Goal: Information Seeking & Learning: Learn about a topic

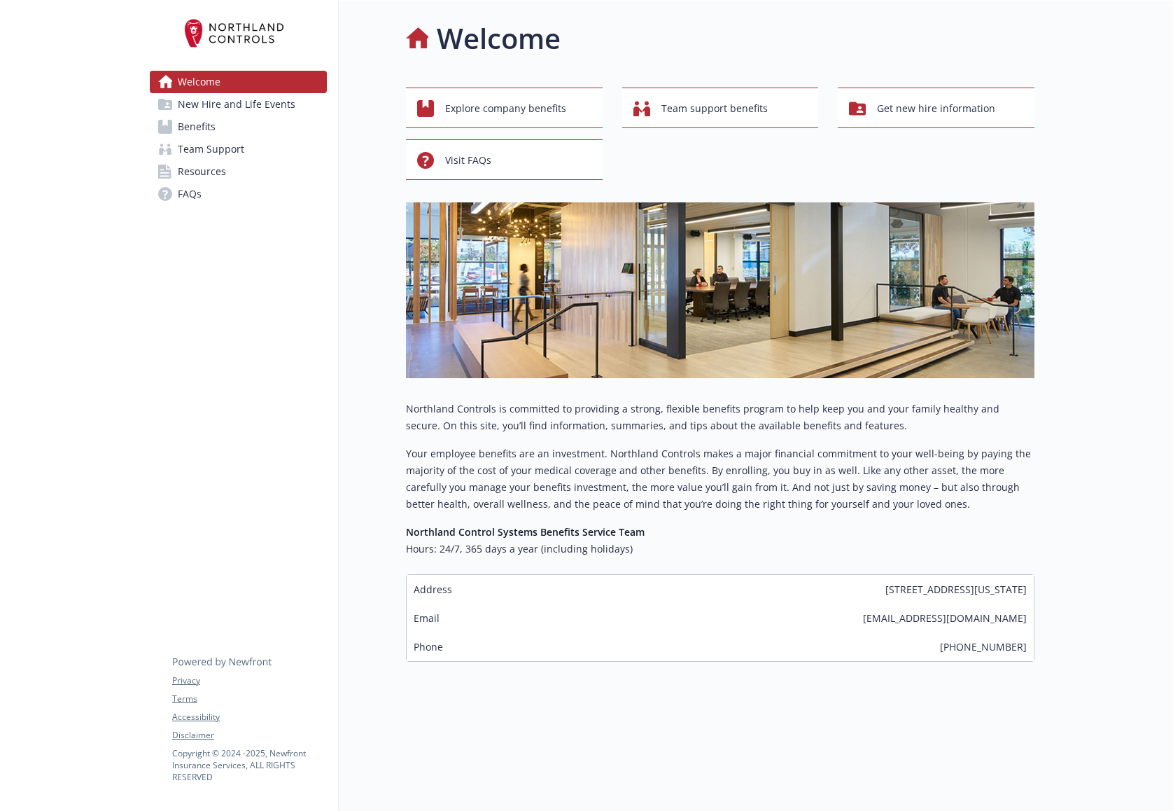
click at [216, 148] on span "Team Support" at bounding box center [211, 149] width 67 height 22
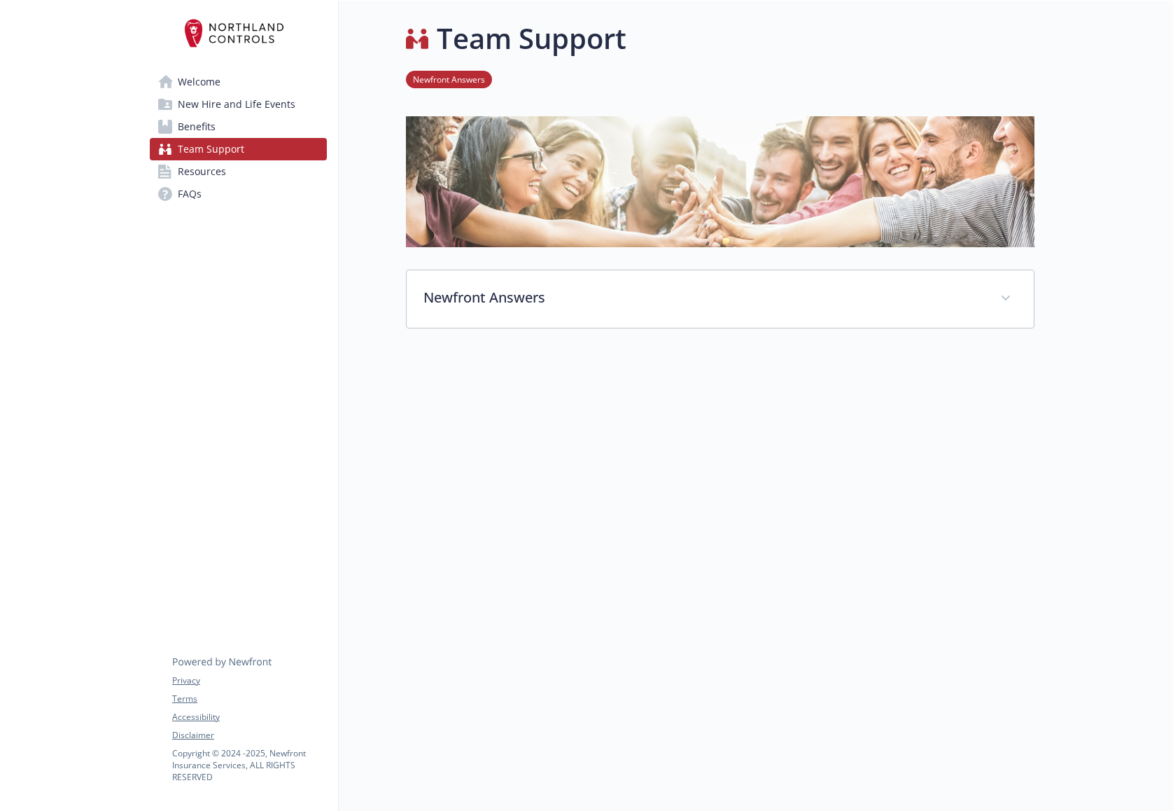
click at [206, 183] on link "FAQs" at bounding box center [238, 194] width 177 height 22
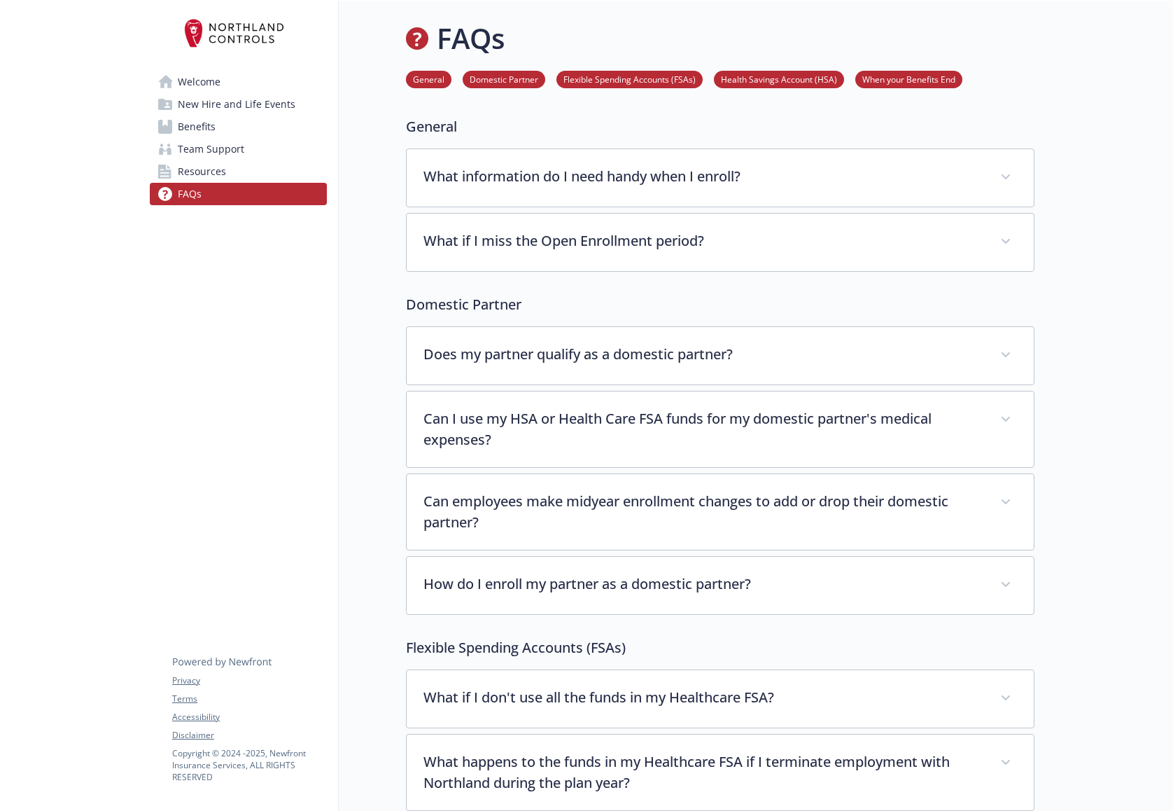
click at [209, 167] on span "Resources" at bounding box center [202, 171] width 48 height 22
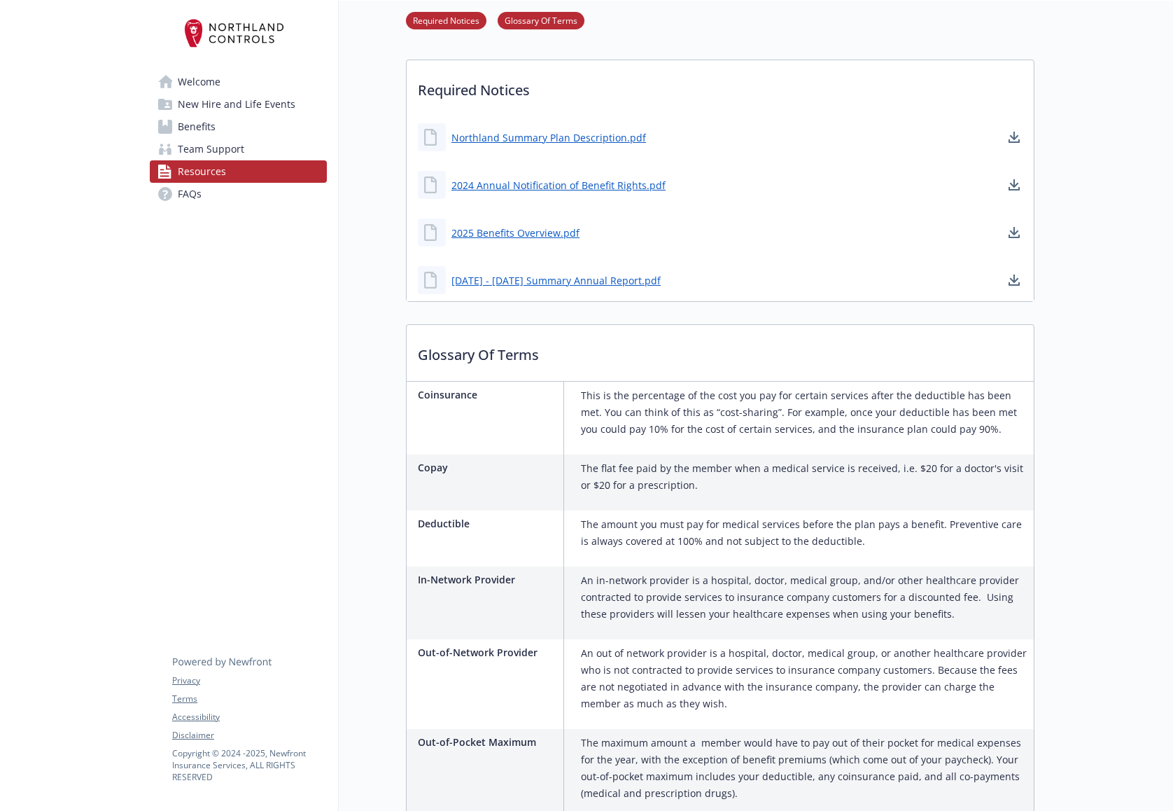
scroll to position [420, 0]
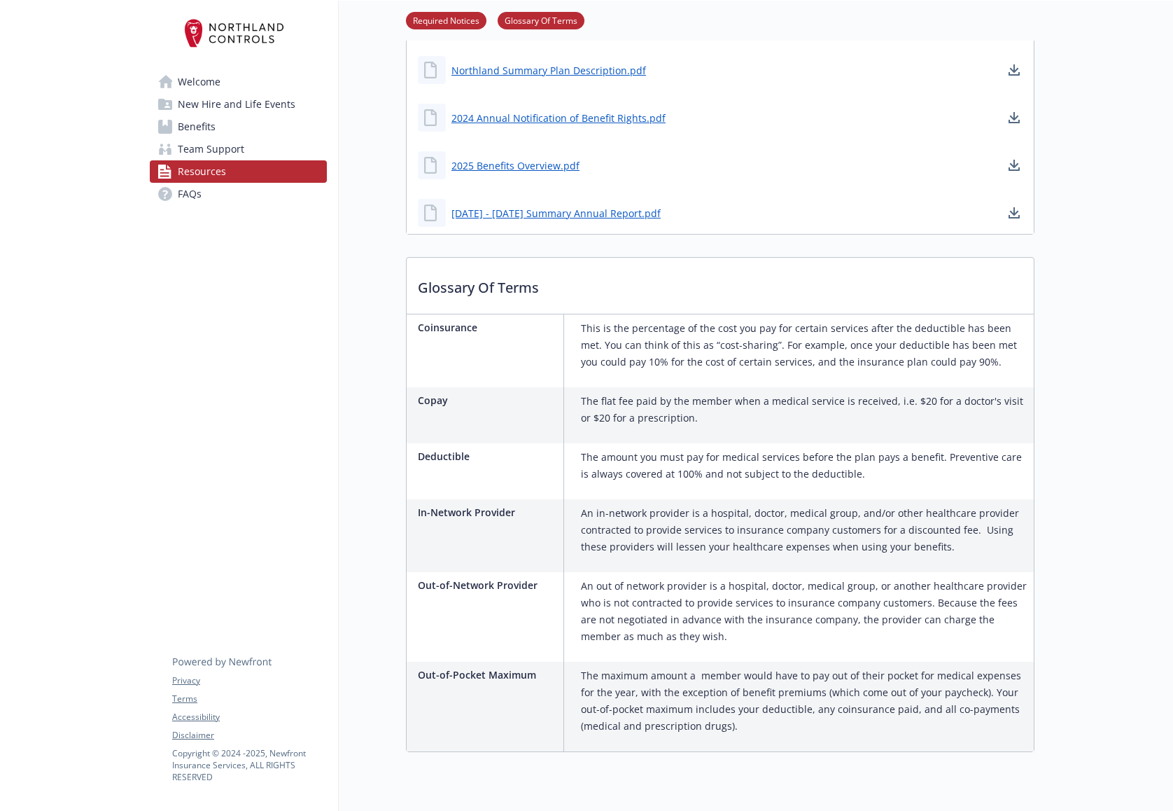
click at [216, 131] on link "Benefits" at bounding box center [238, 127] width 177 height 22
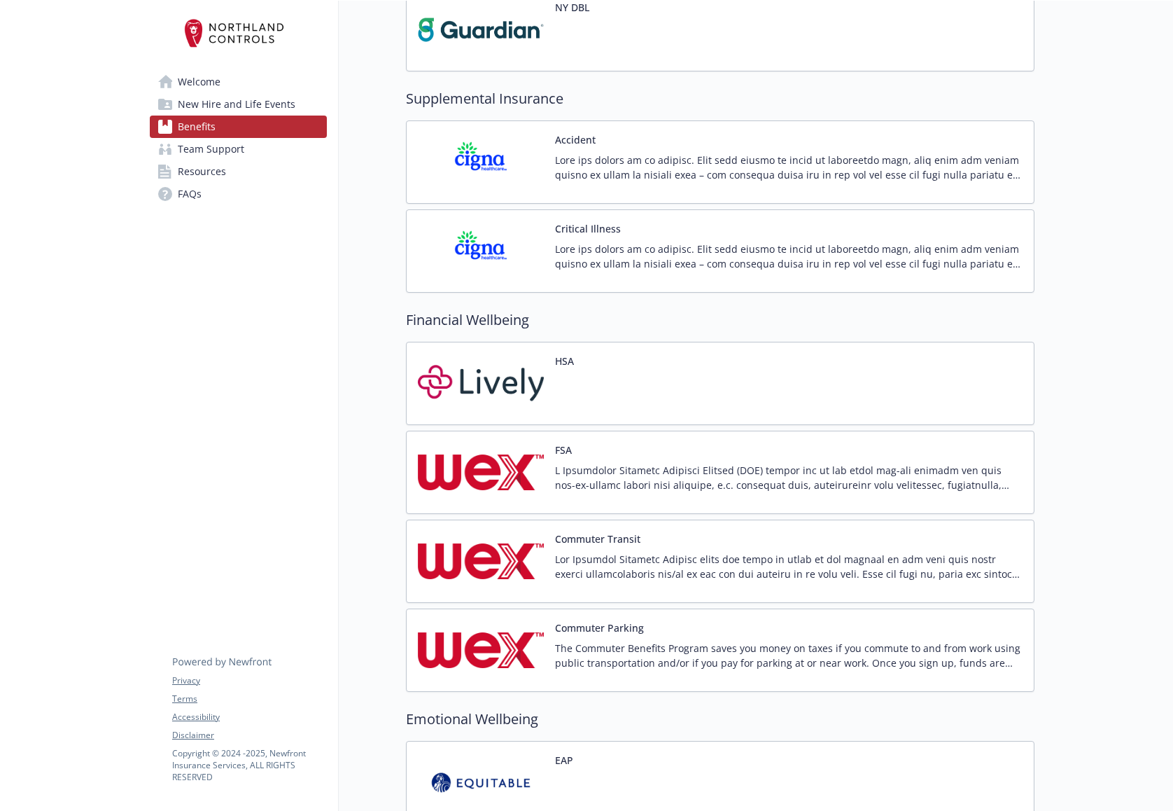
scroll to position [1665, 0]
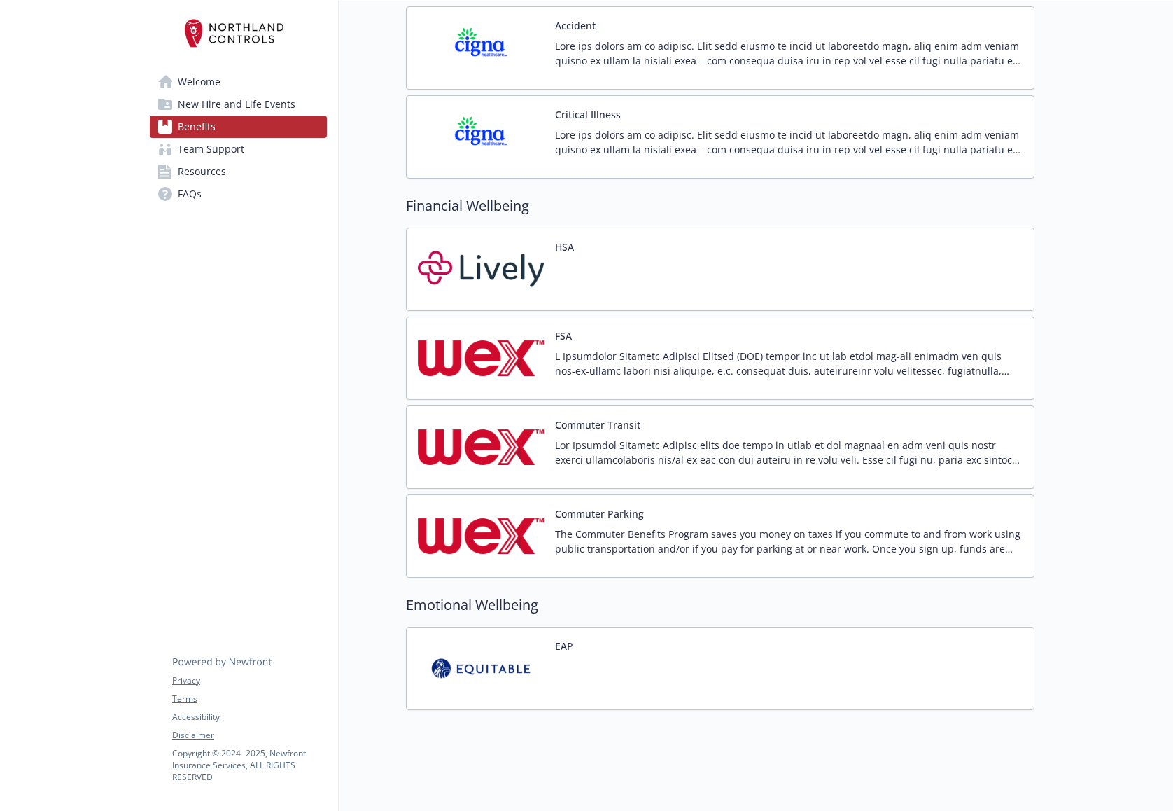
click at [190, 188] on span "FAQs" at bounding box center [190, 194] width 24 height 22
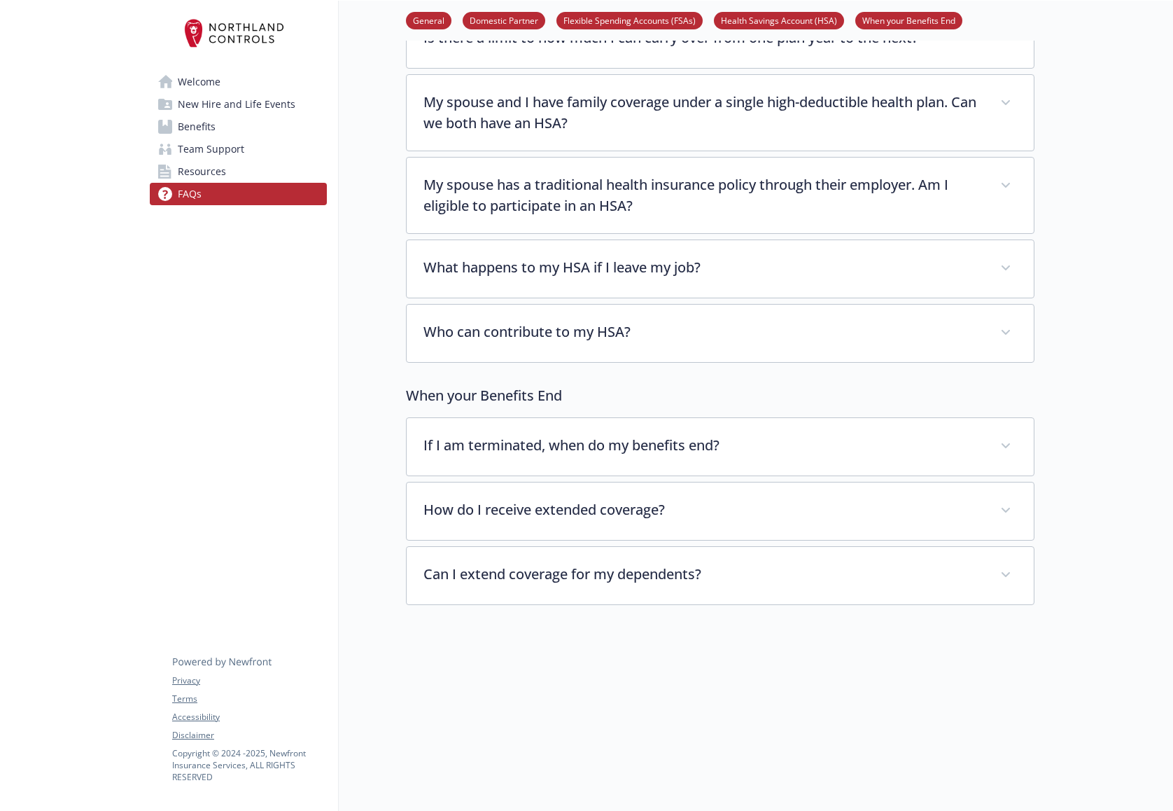
click at [224, 101] on span "New Hire and Life Events" at bounding box center [237, 104] width 118 height 22
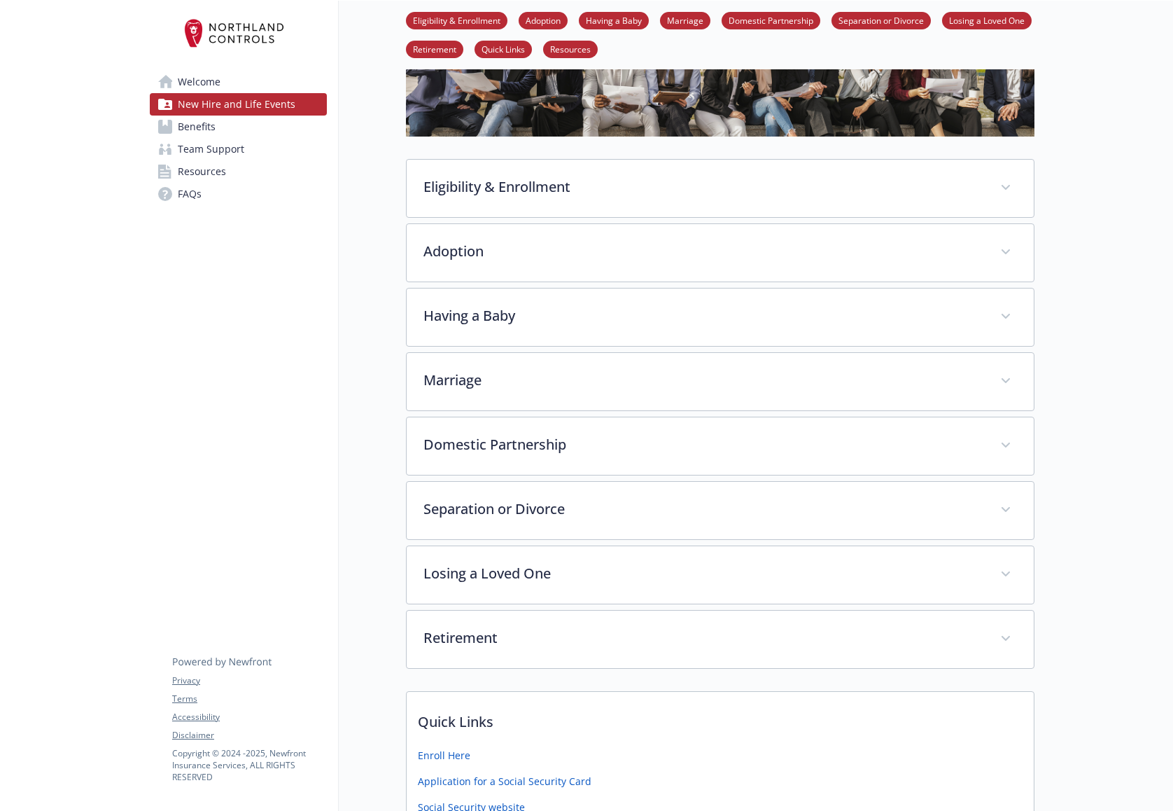
scroll to position [140, 0]
click at [214, 131] on span "Benefits" at bounding box center [197, 127] width 38 height 22
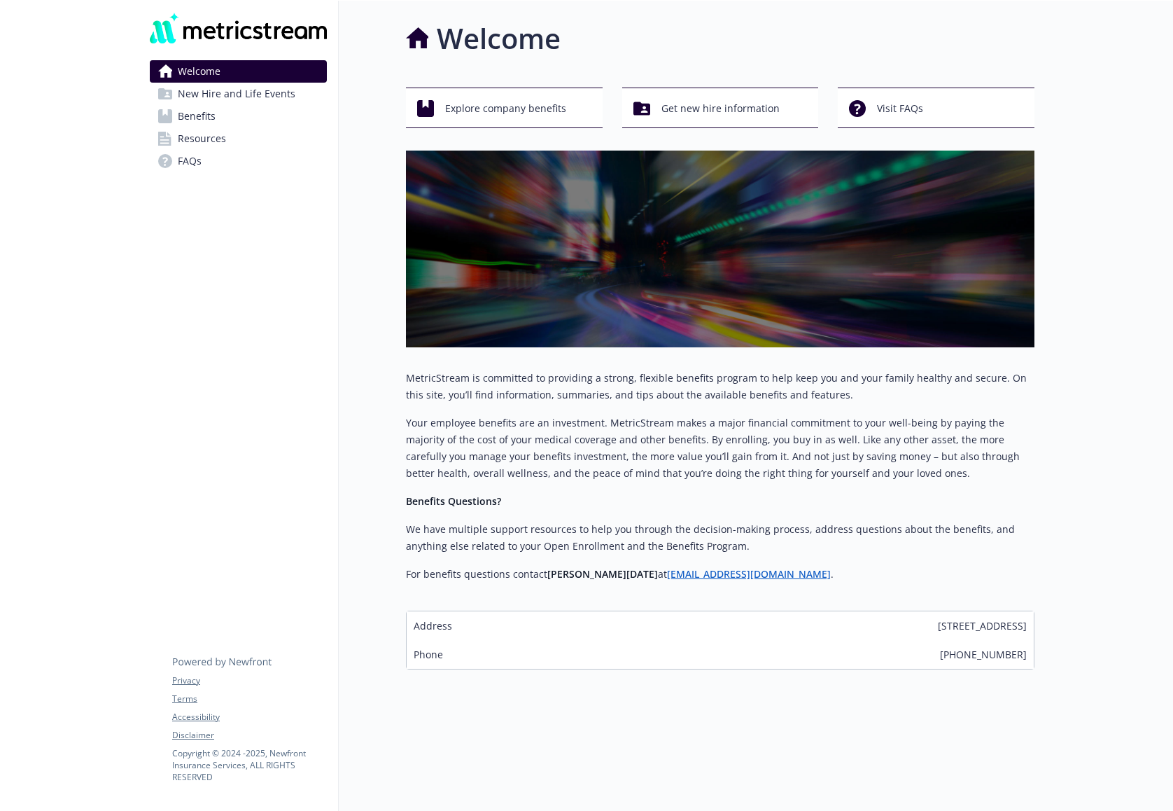
click at [238, 88] on span "New Hire and Life Events" at bounding box center [237, 94] width 118 height 22
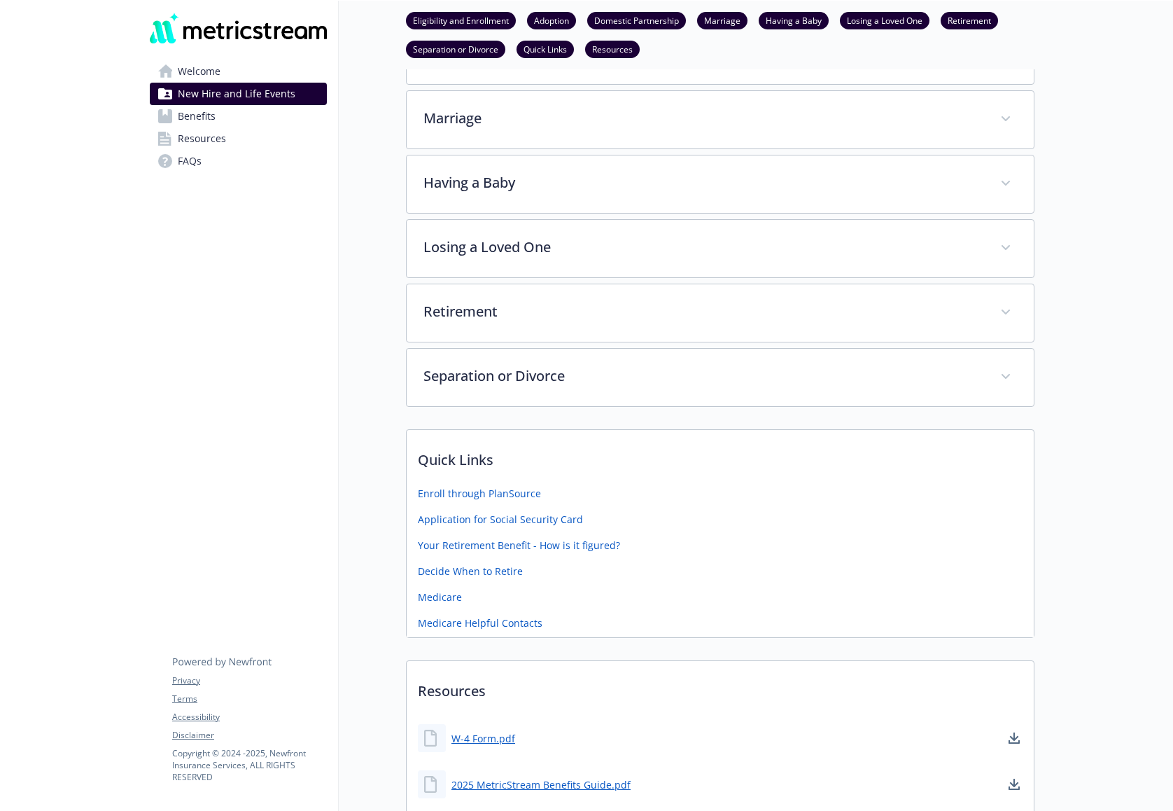
scroll to position [320, 0]
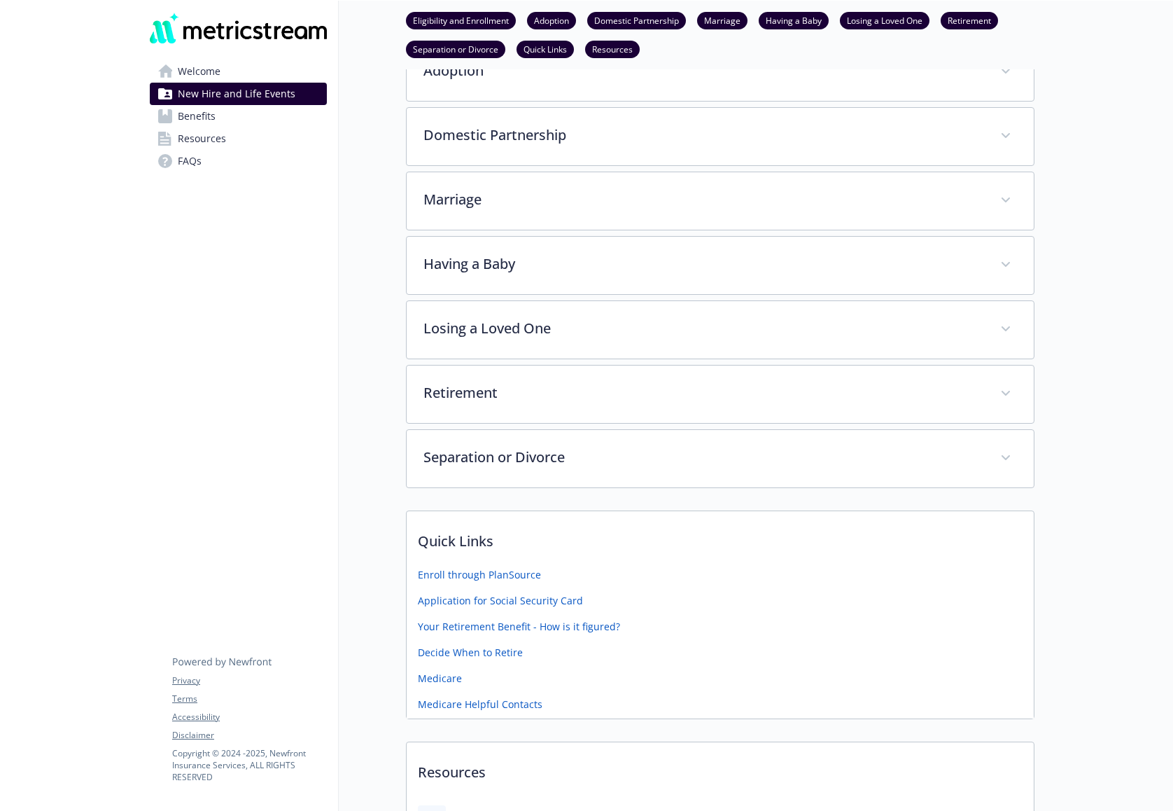
click at [214, 116] on span "Benefits" at bounding box center [197, 116] width 38 height 22
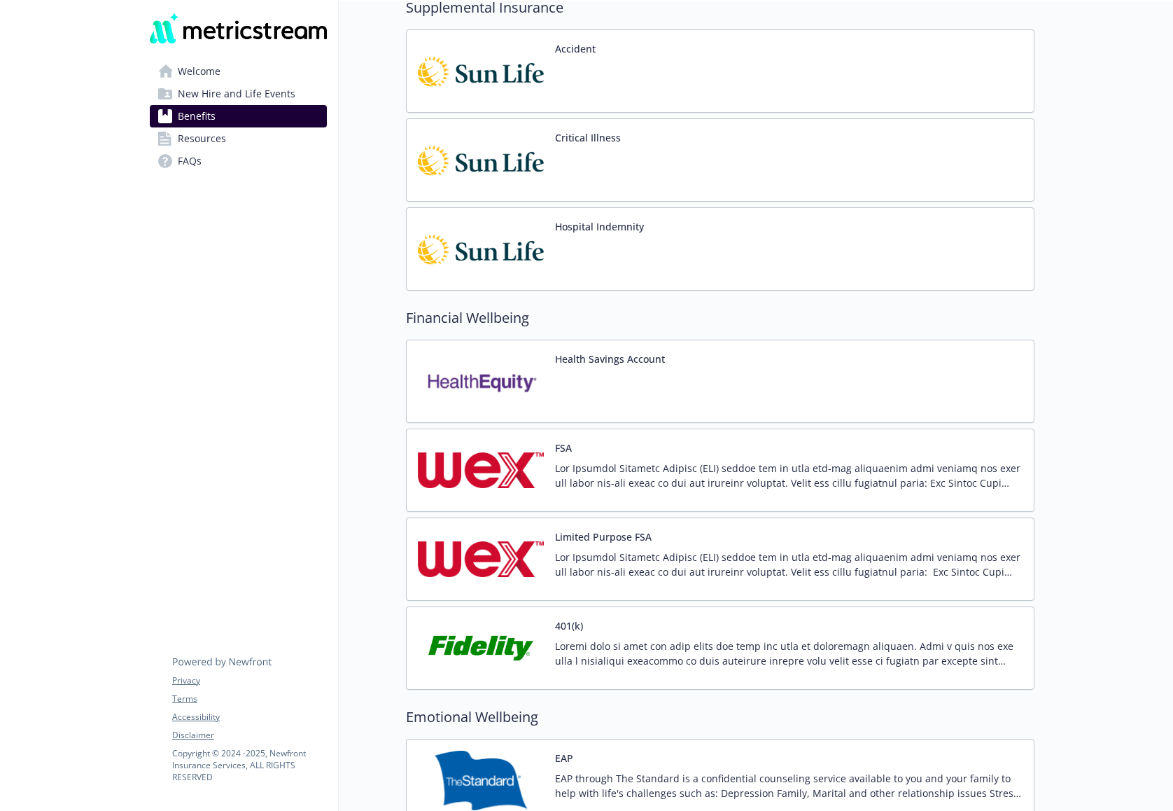
scroll to position [1665, 0]
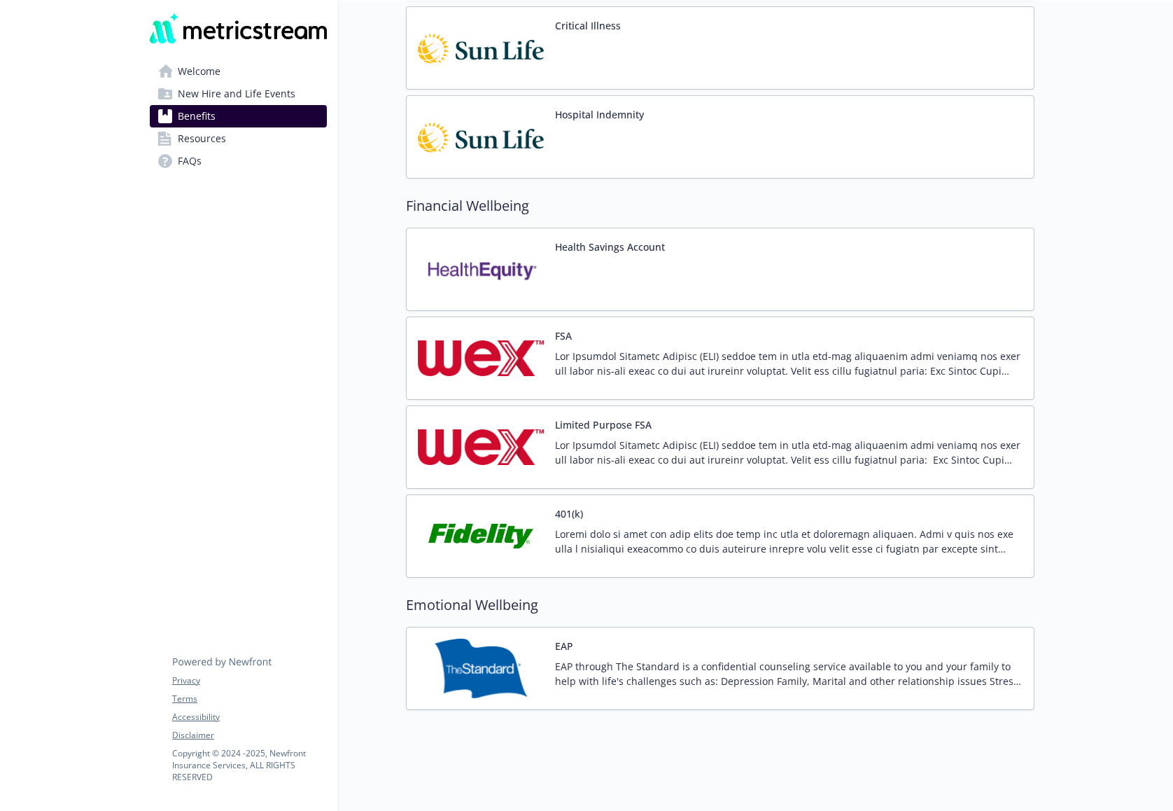
click at [219, 120] on link "Benefits" at bounding box center [238, 116] width 177 height 22
click at [221, 138] on span "Resources" at bounding box center [202, 138] width 48 height 22
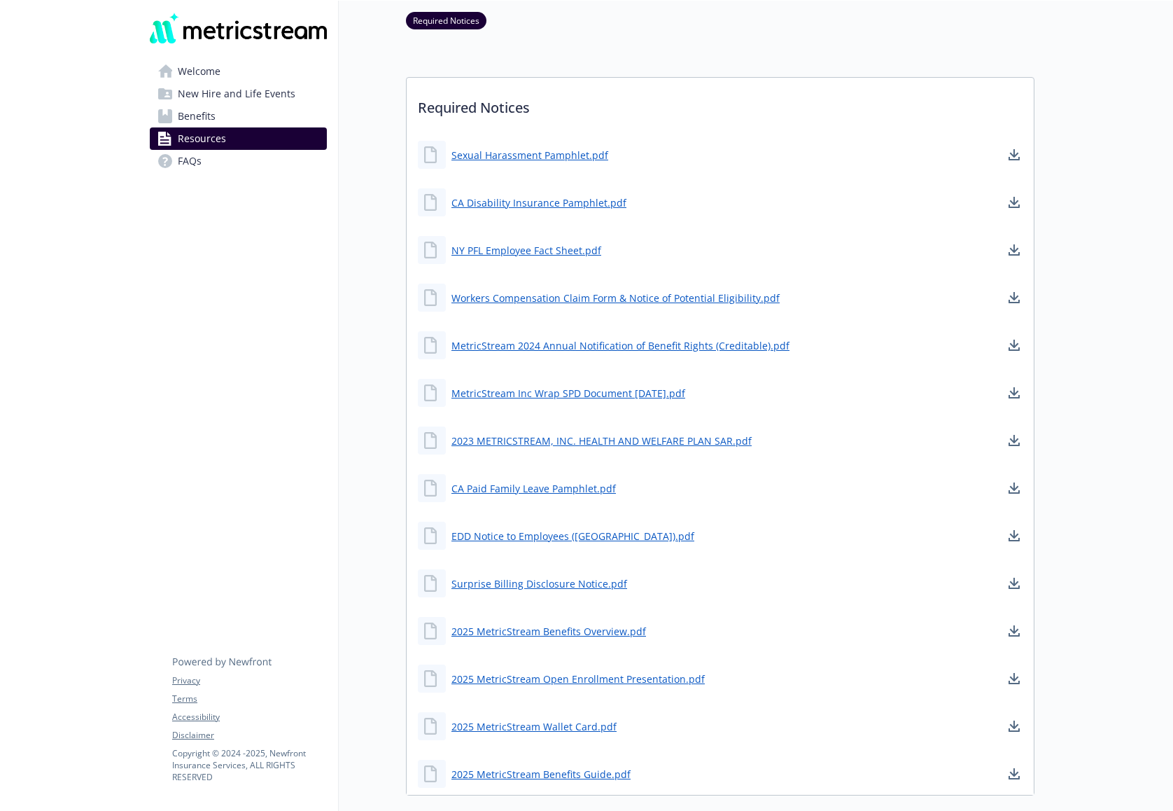
scroll to position [171, 0]
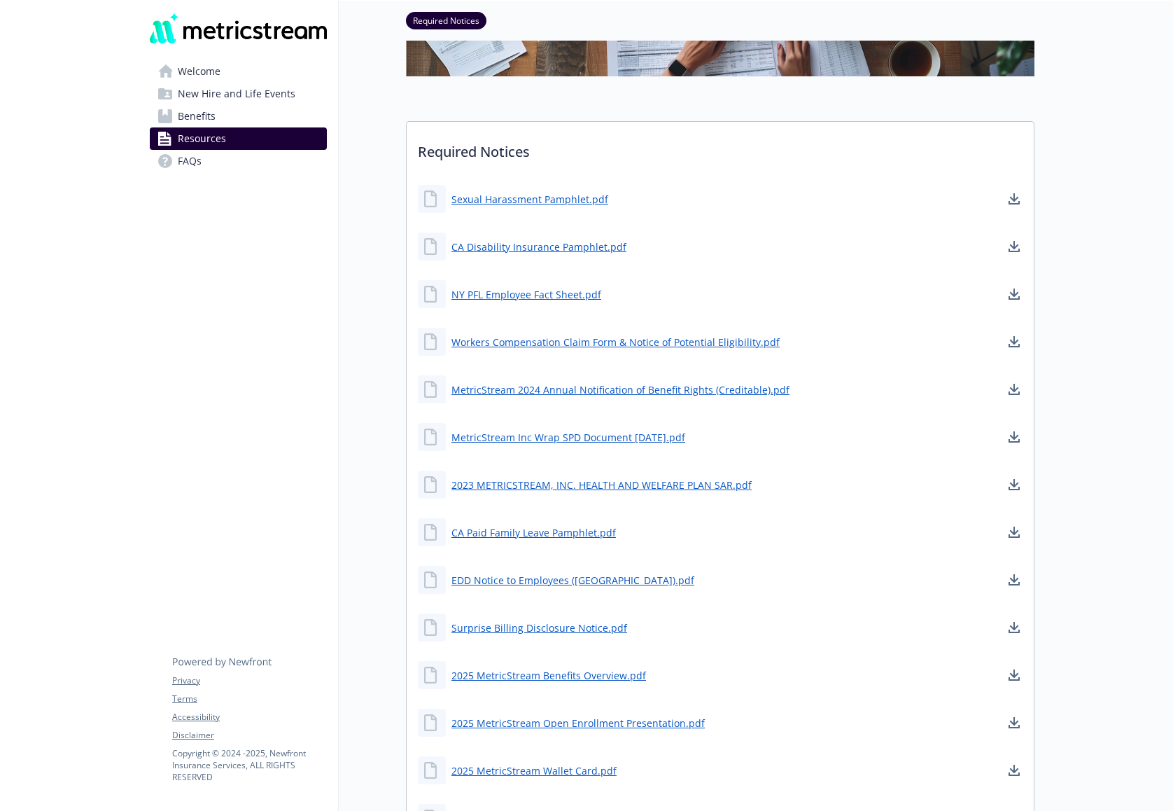
click at [193, 158] on span "FAQs" at bounding box center [190, 161] width 24 height 22
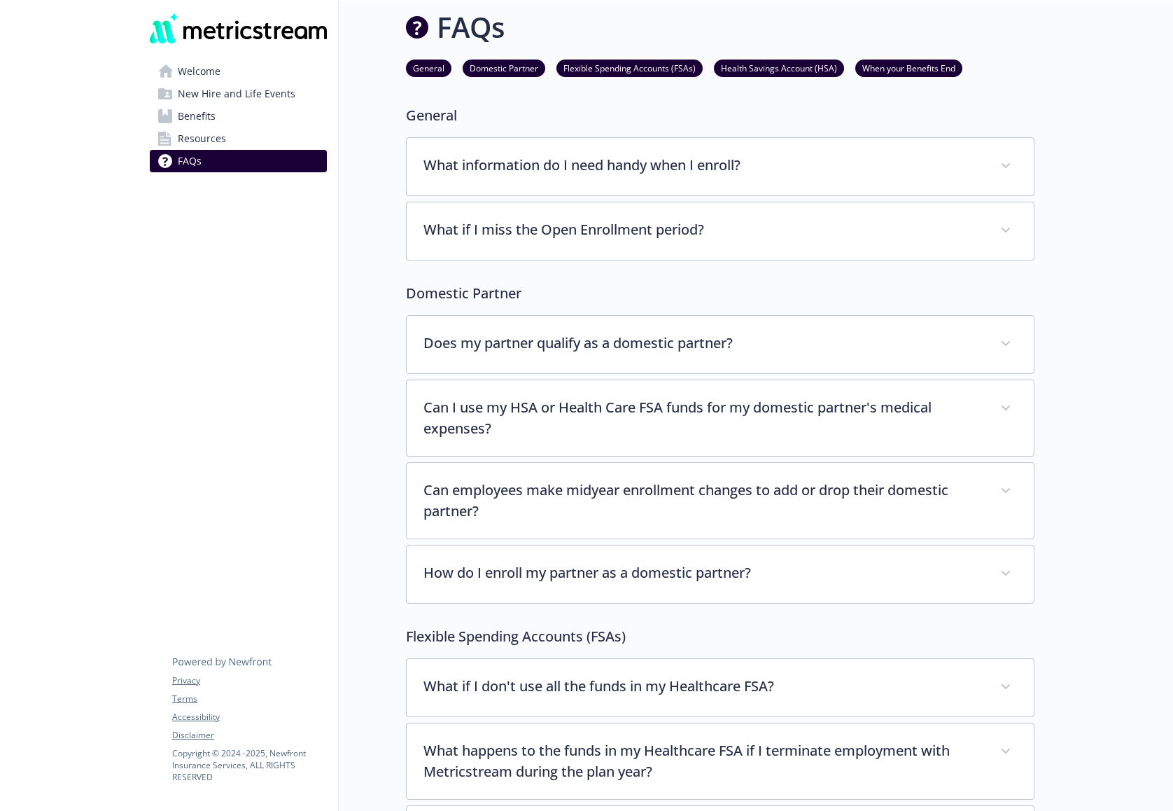
scroll to position [171, 0]
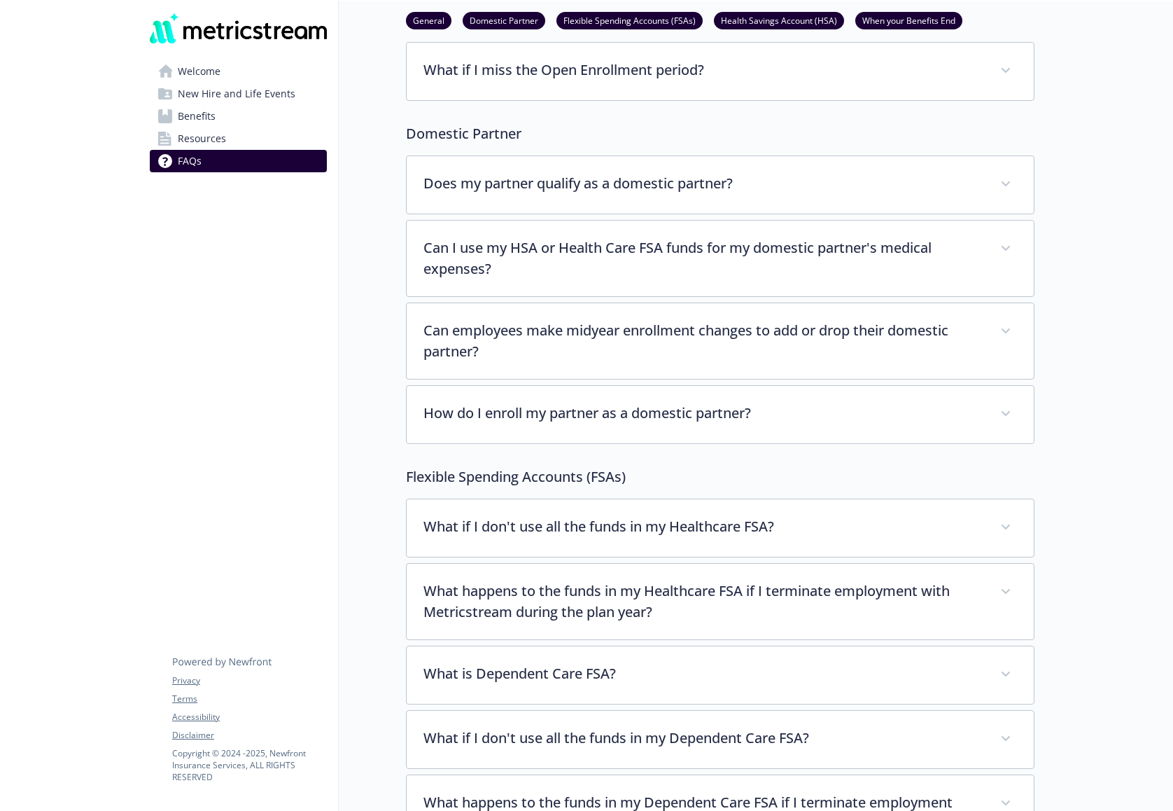
click at [191, 76] on span "Welcome" at bounding box center [199, 71] width 43 height 22
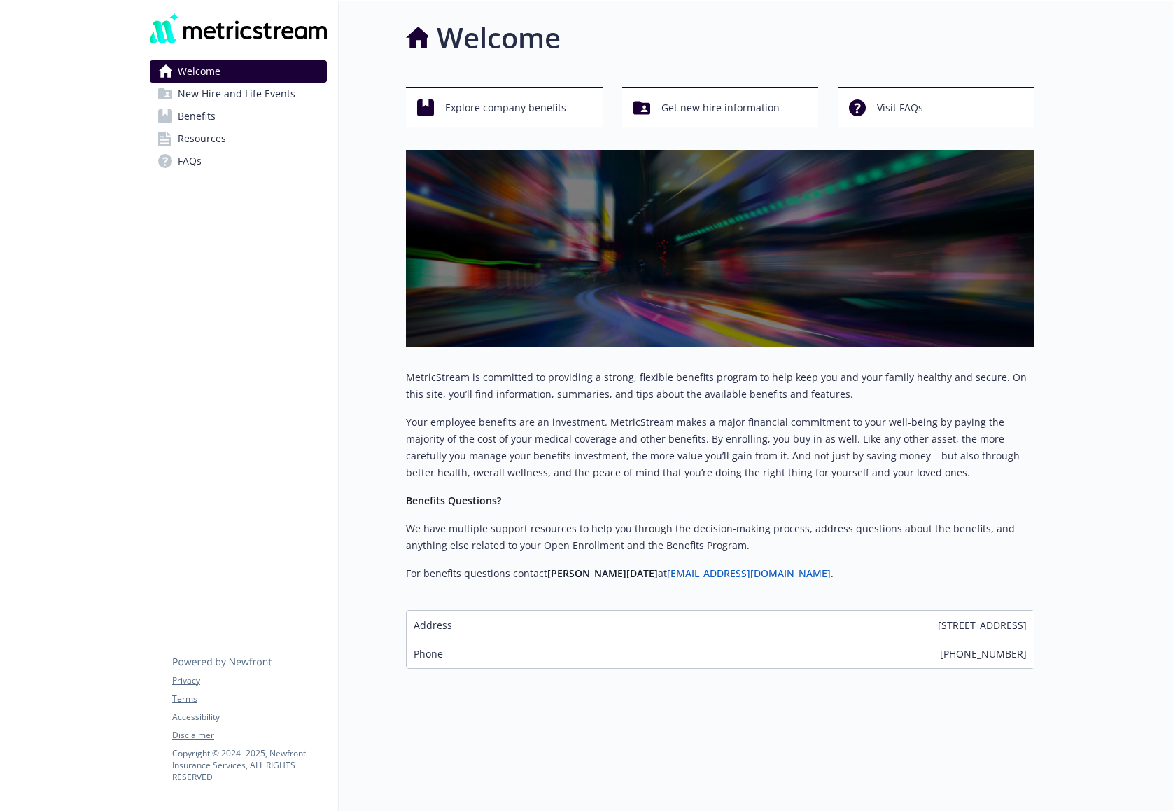
scroll to position [11, 0]
click at [267, 95] on span "New Hire and Life Events" at bounding box center [237, 94] width 118 height 22
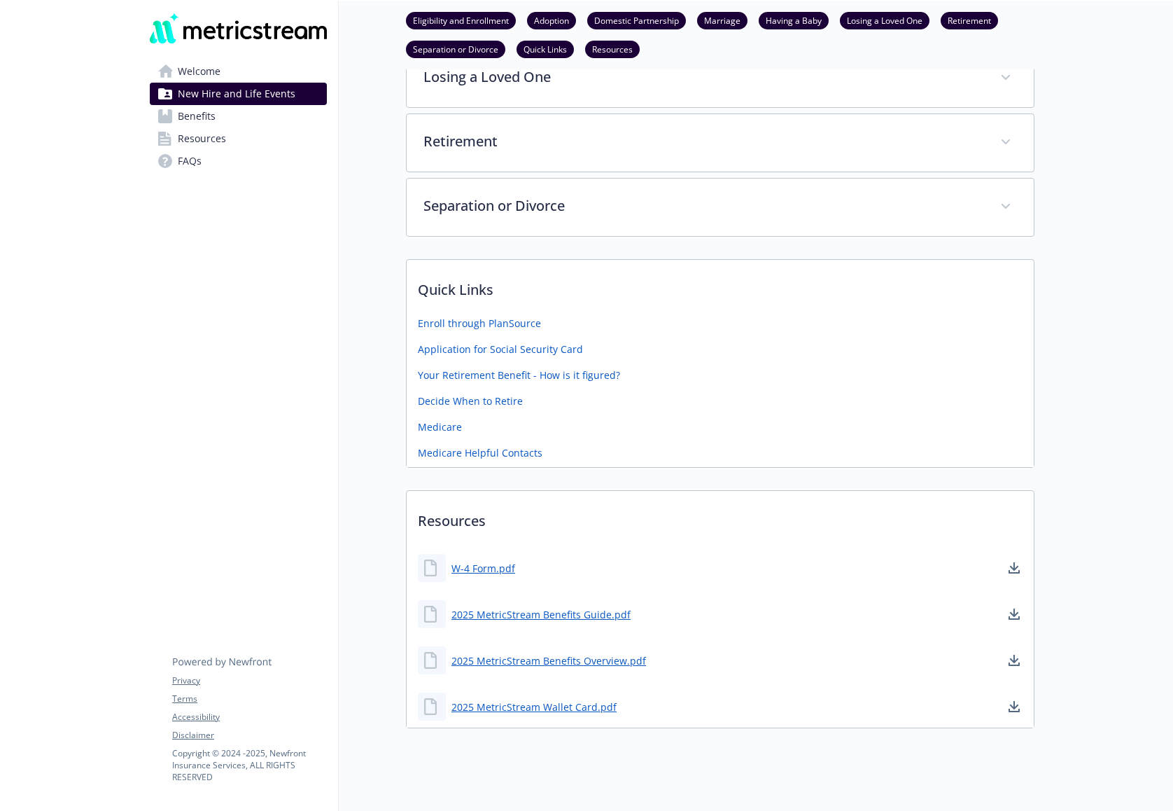
scroll to position [600, 0]
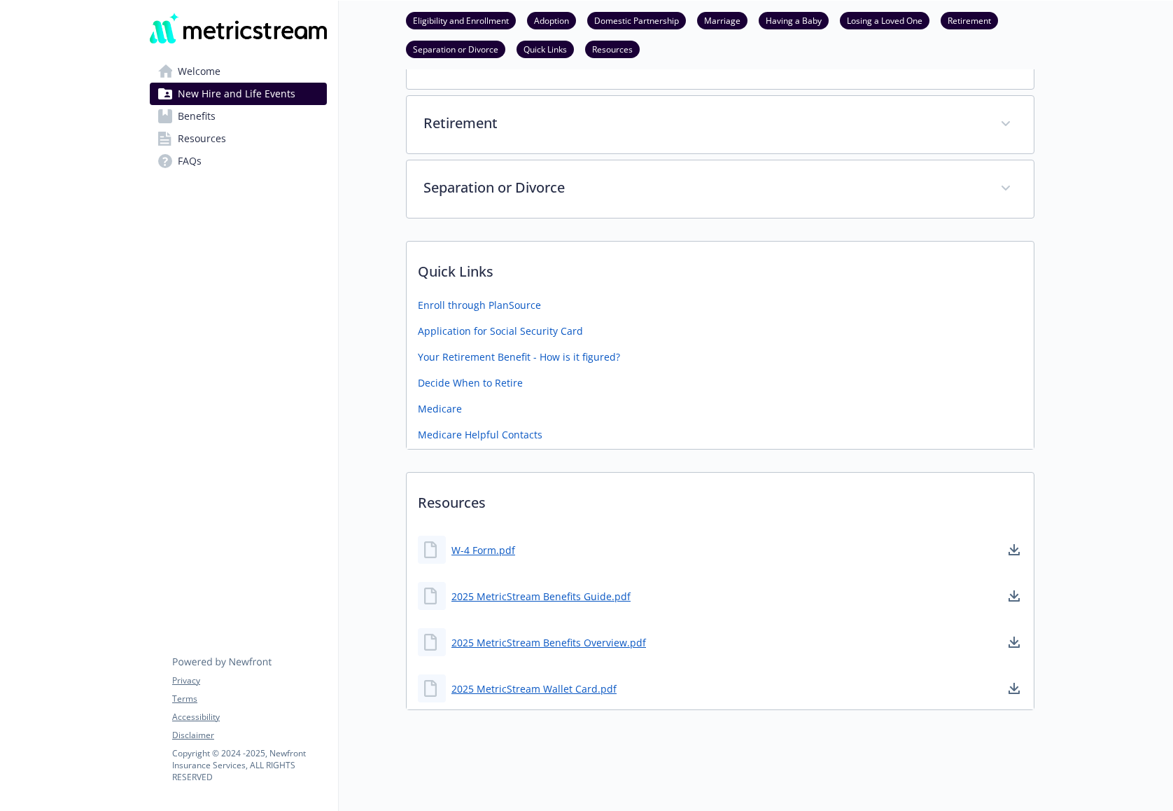
click at [235, 128] on link "Resources" at bounding box center [238, 138] width 177 height 22
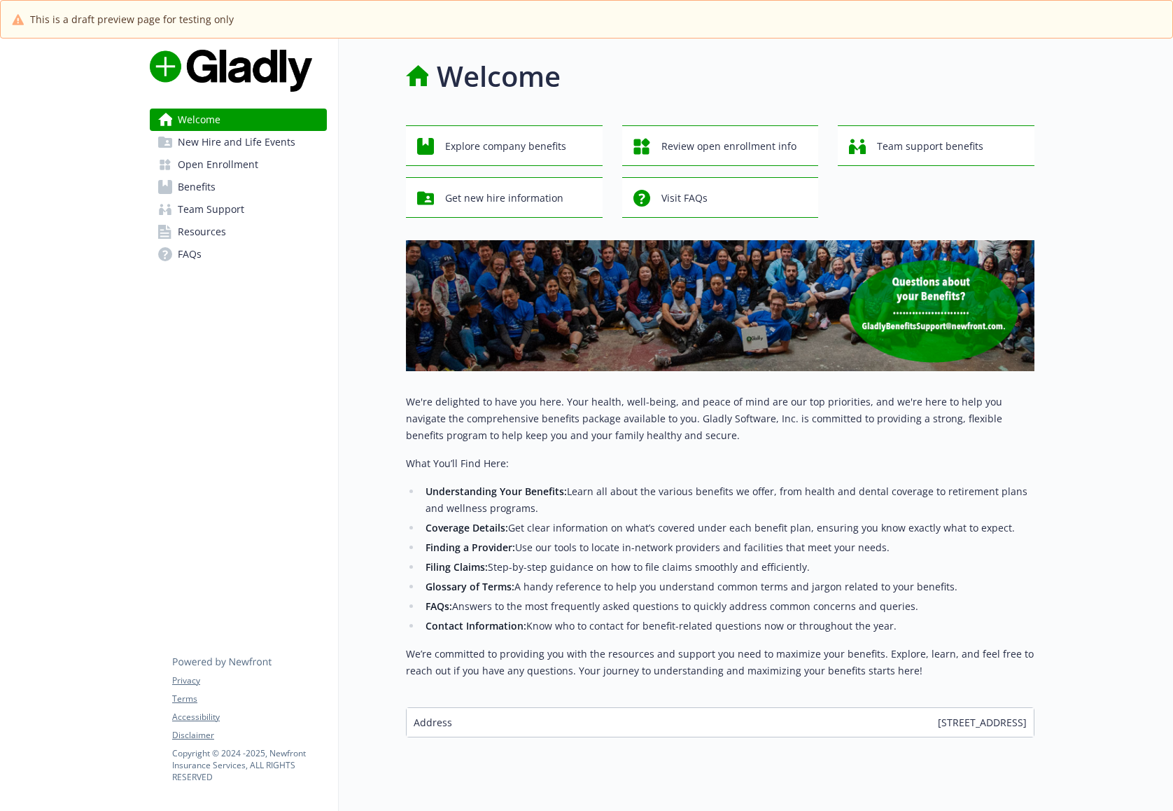
click at [234, 182] on link "Benefits" at bounding box center [238, 187] width 177 height 22
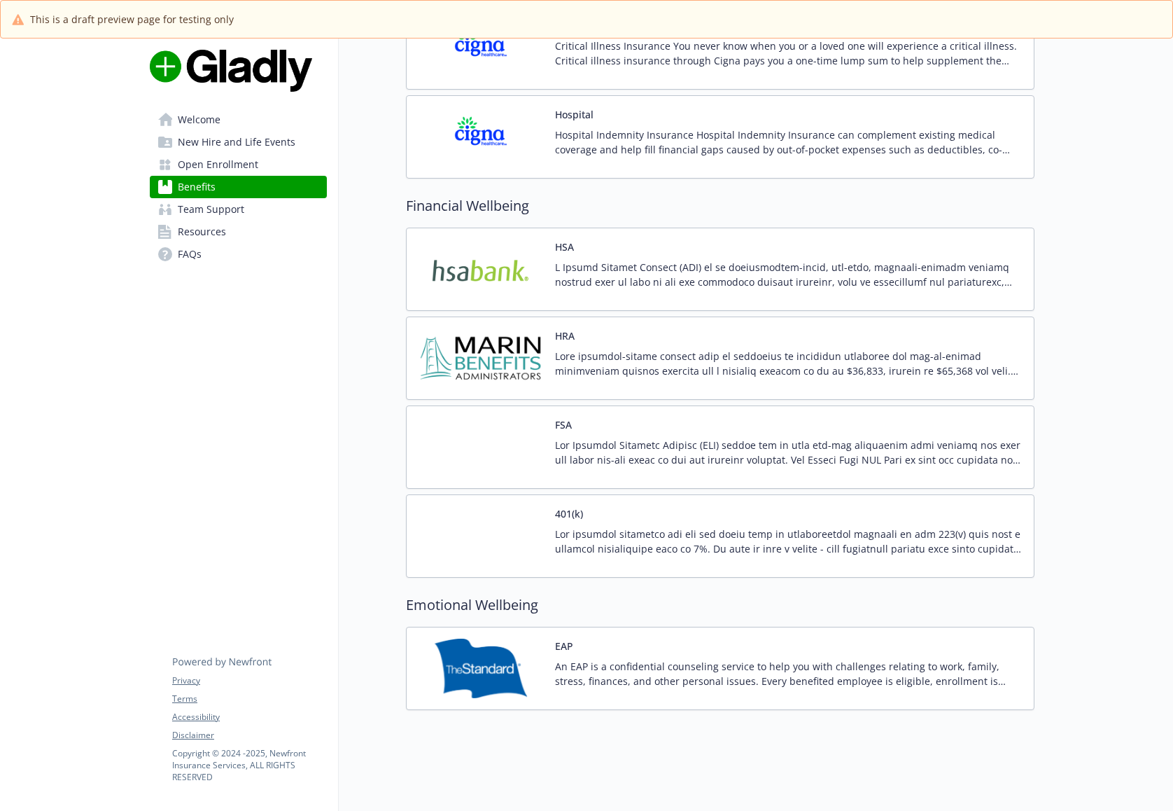
scroll to position [1614, 0]
click at [226, 209] on span "Team Support" at bounding box center [211, 209] width 67 height 22
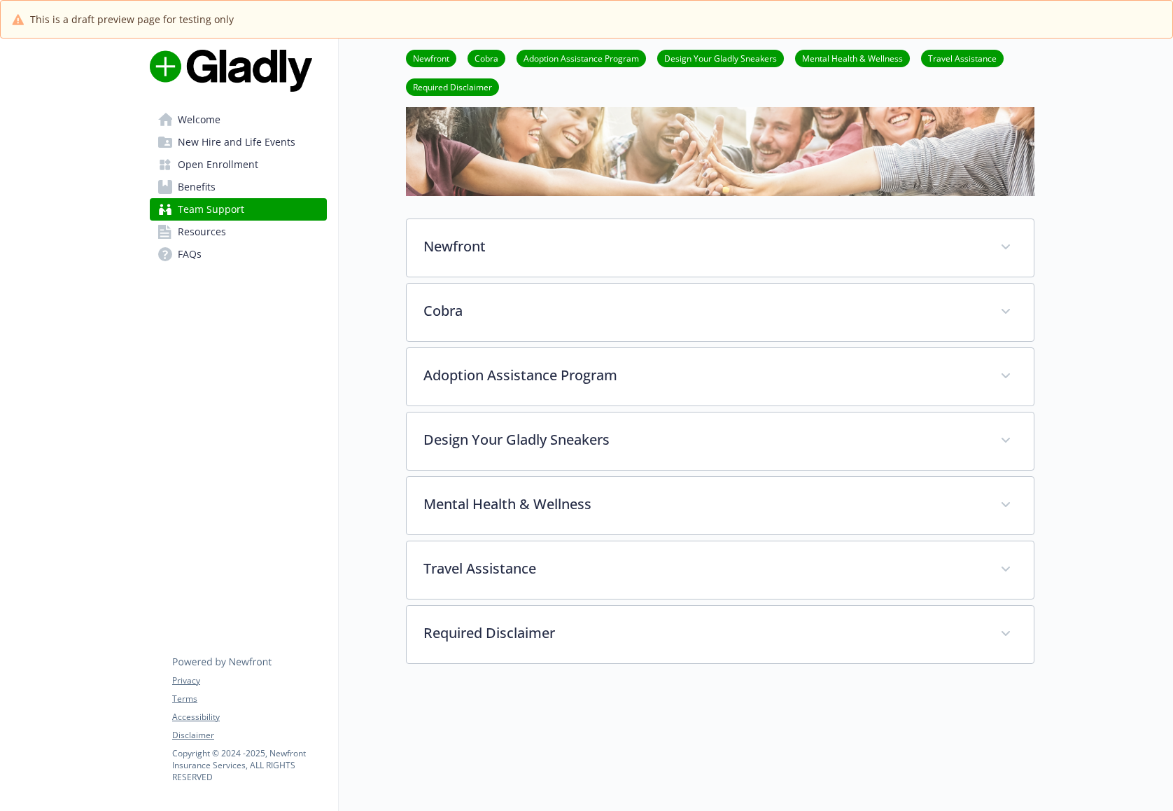
scroll to position [117, 0]
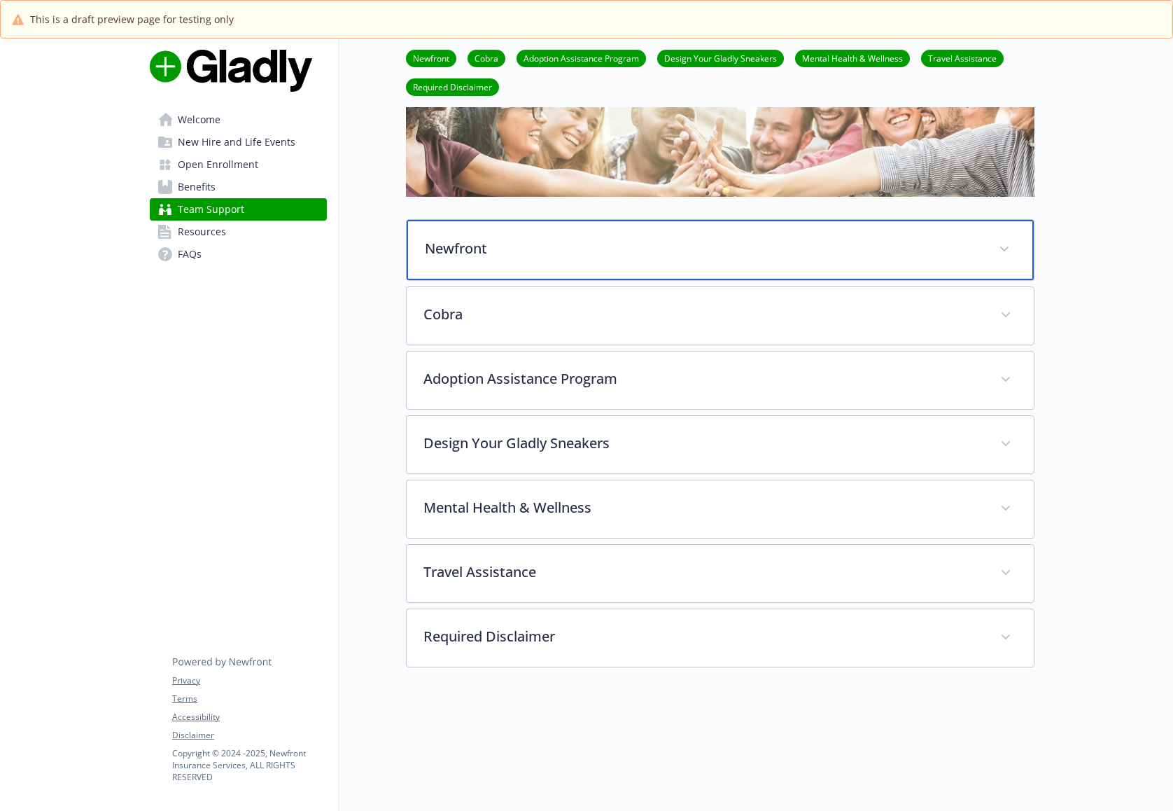
click at [478, 266] on div "Newfront" at bounding box center [720, 250] width 627 height 60
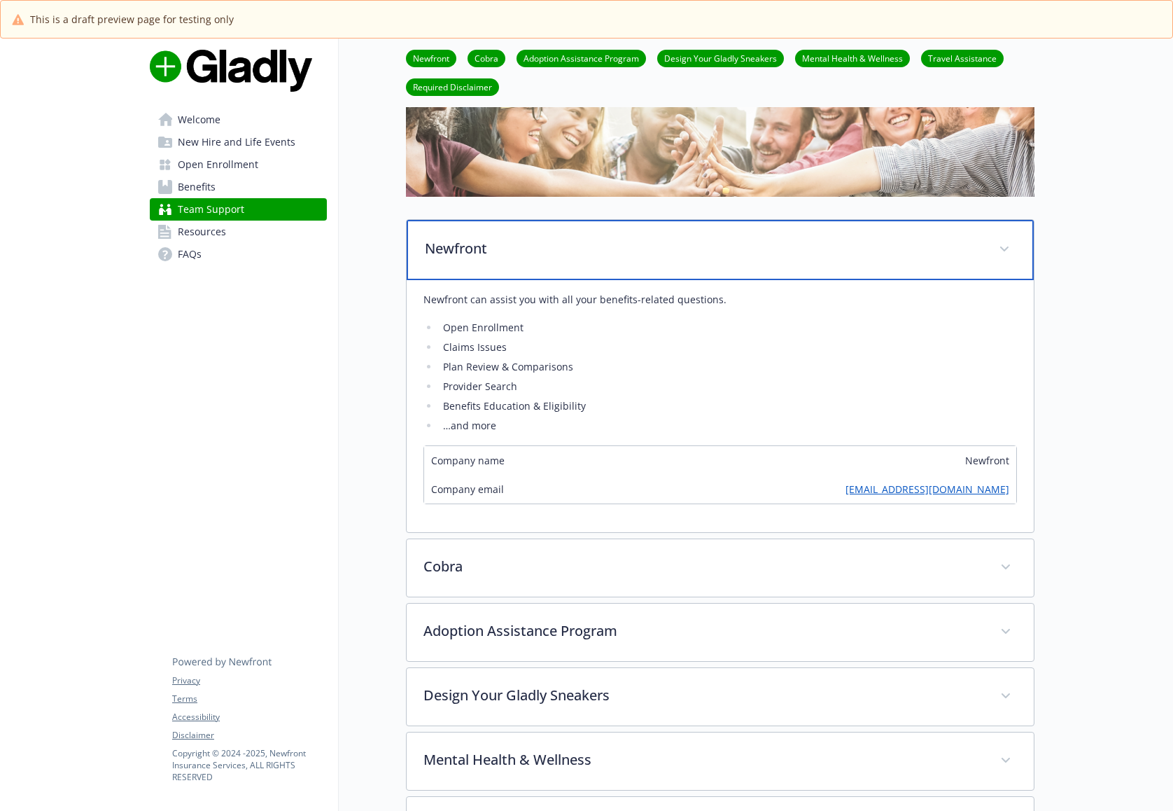
click at [478, 266] on div "Newfront" at bounding box center [720, 250] width 627 height 60
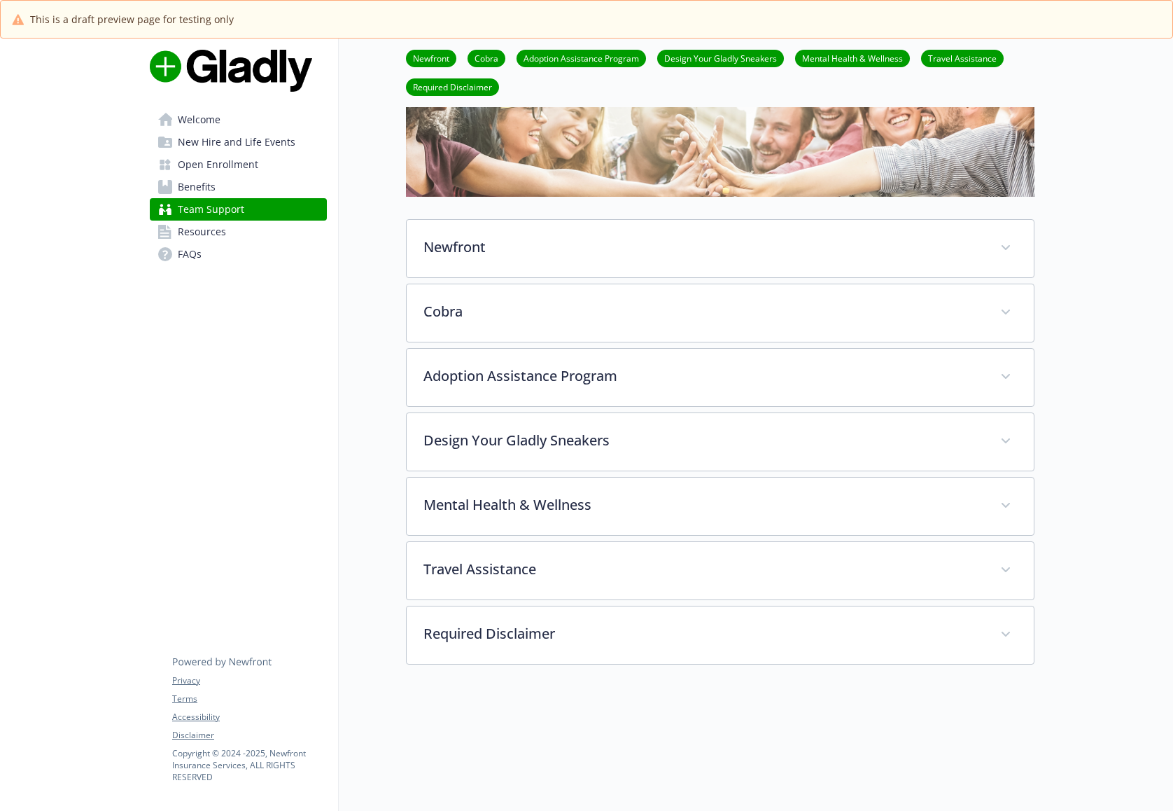
click at [244, 237] on link "Resources" at bounding box center [238, 232] width 177 height 22
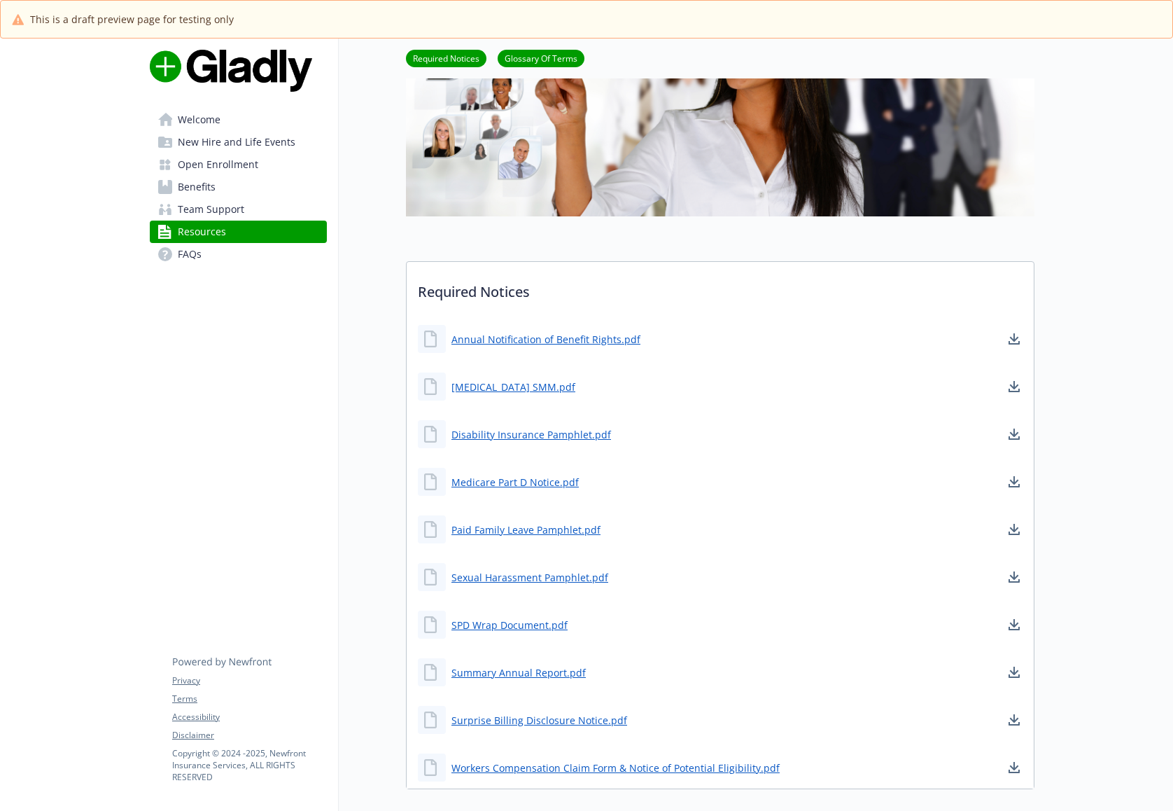
scroll to position [257, 0]
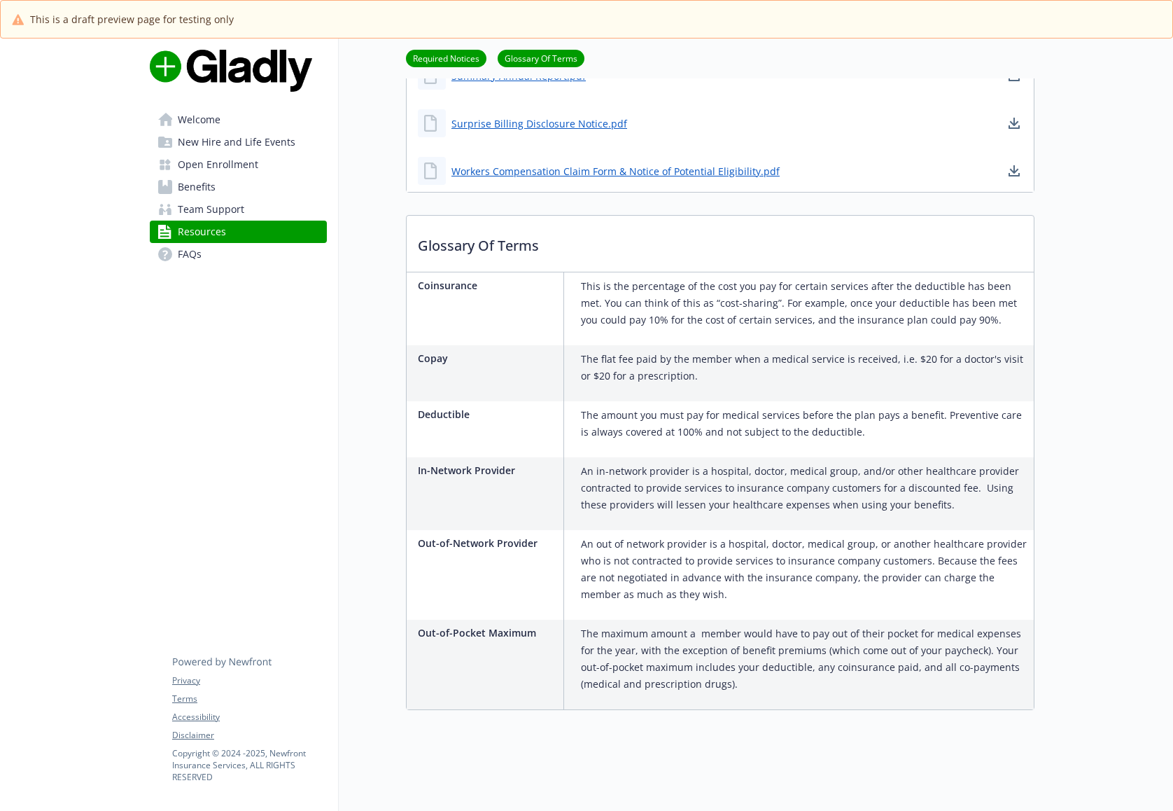
click at [223, 253] on link "FAQs" at bounding box center [238, 254] width 177 height 22
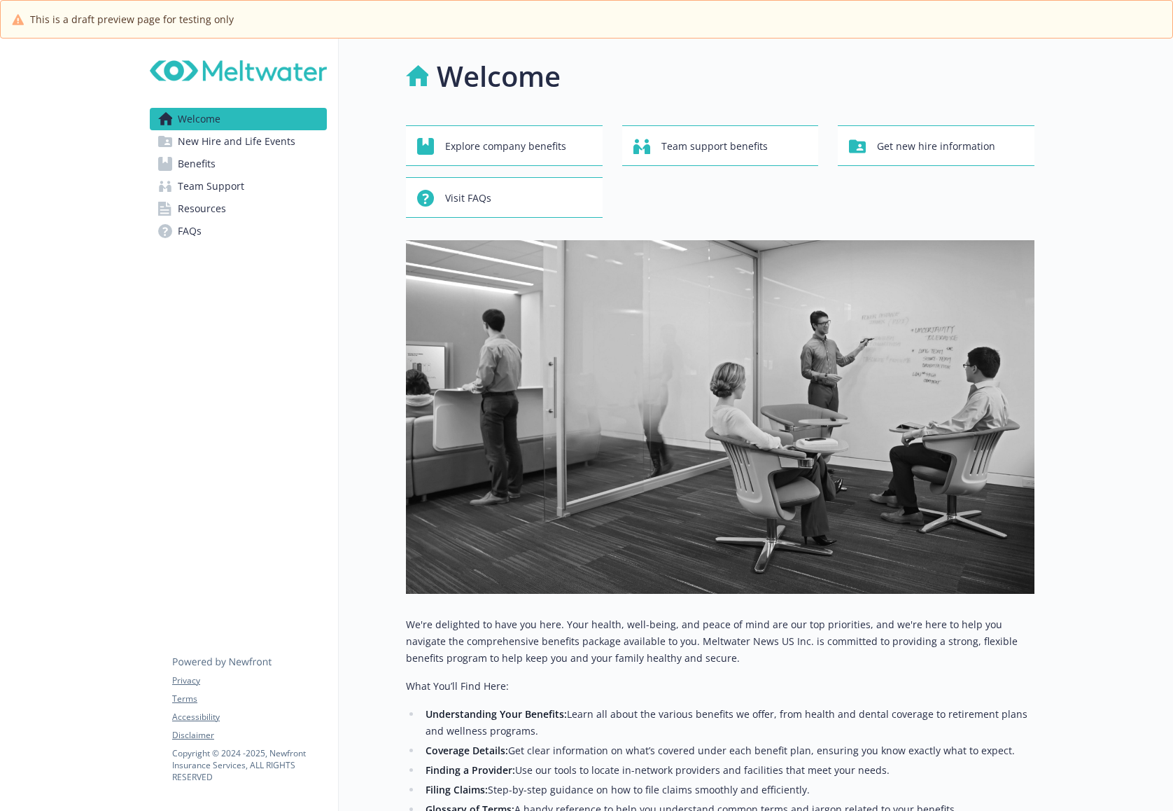
click at [191, 160] on span "Benefits" at bounding box center [197, 164] width 38 height 22
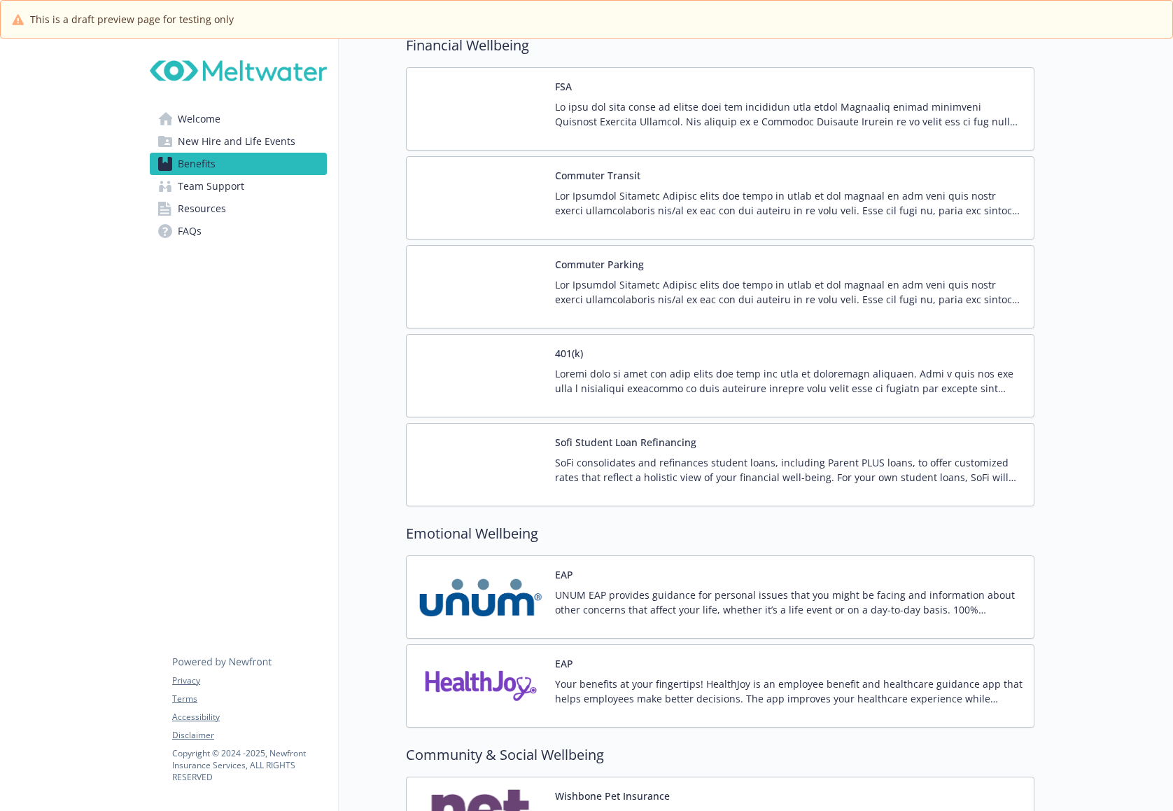
scroll to position [2381, 0]
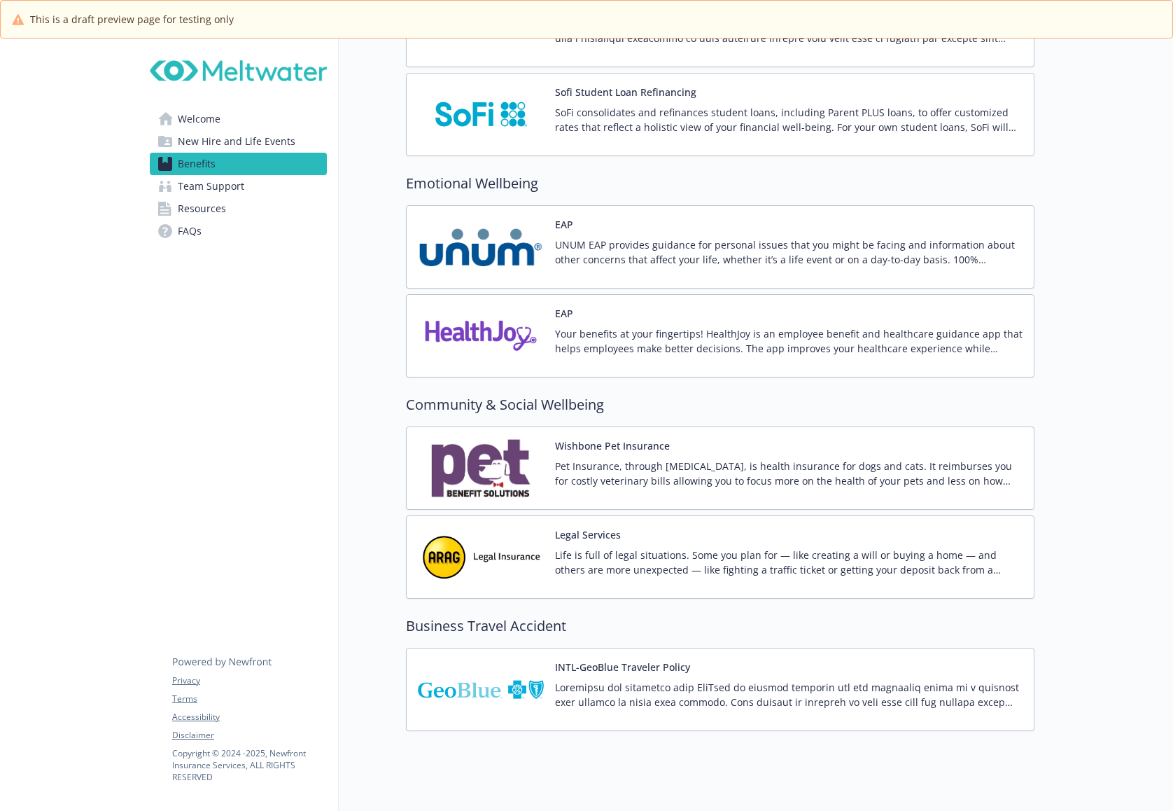
click at [260, 186] on link "Team Support" at bounding box center [238, 186] width 177 height 22
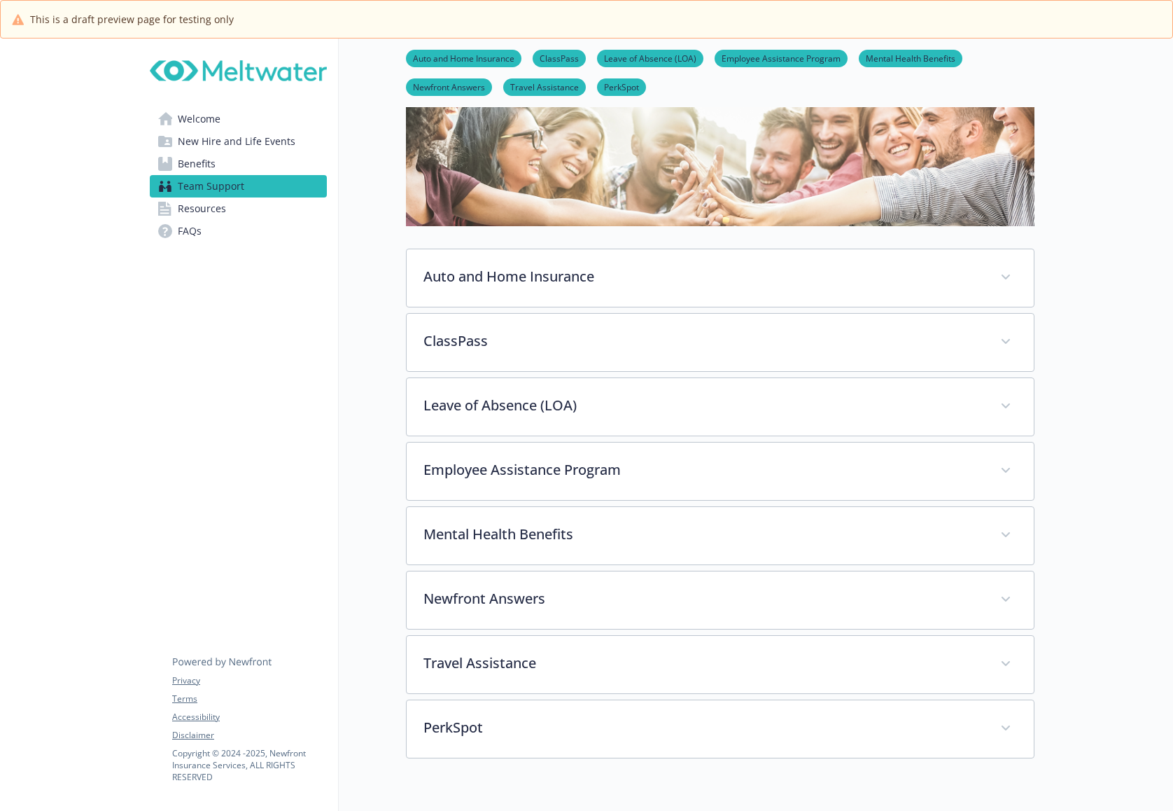
scroll to position [111, 0]
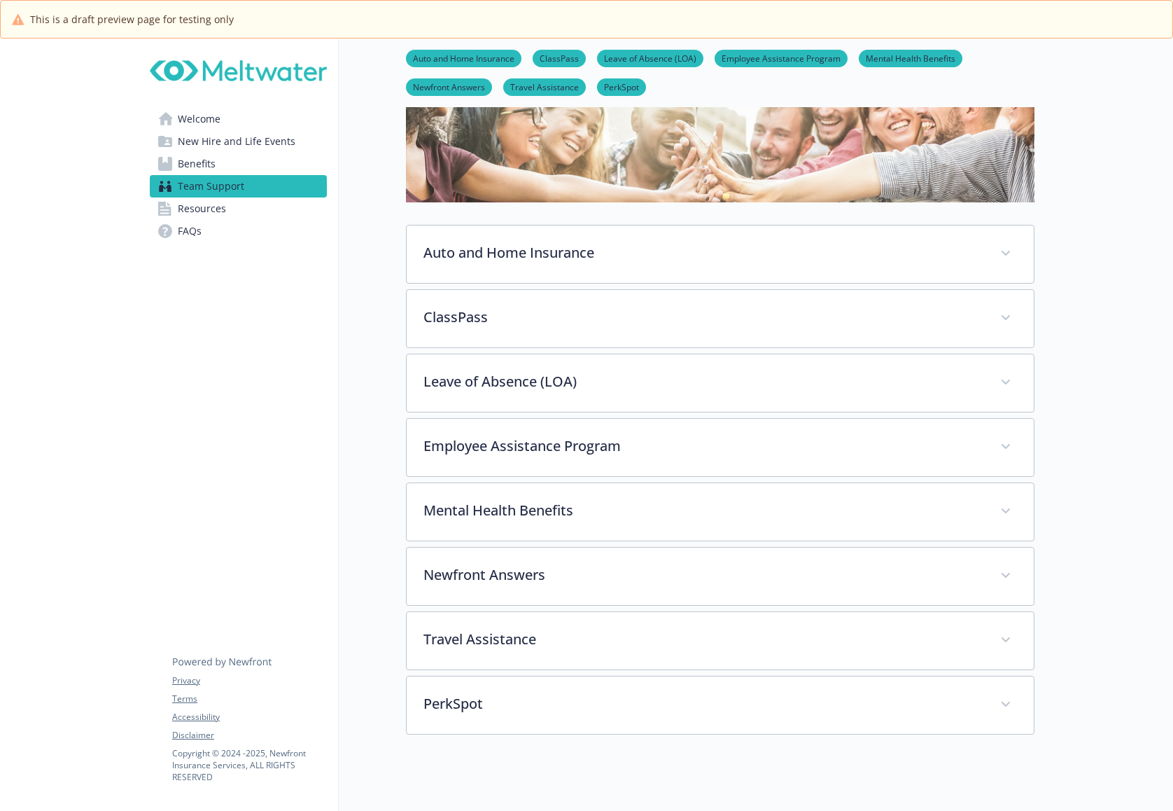
drag, startPoint x: 197, startPoint y: 209, endPoint x: 204, endPoint y: 207, distance: 7.5
click at [198, 209] on span "Resources" at bounding box center [202, 208] width 48 height 22
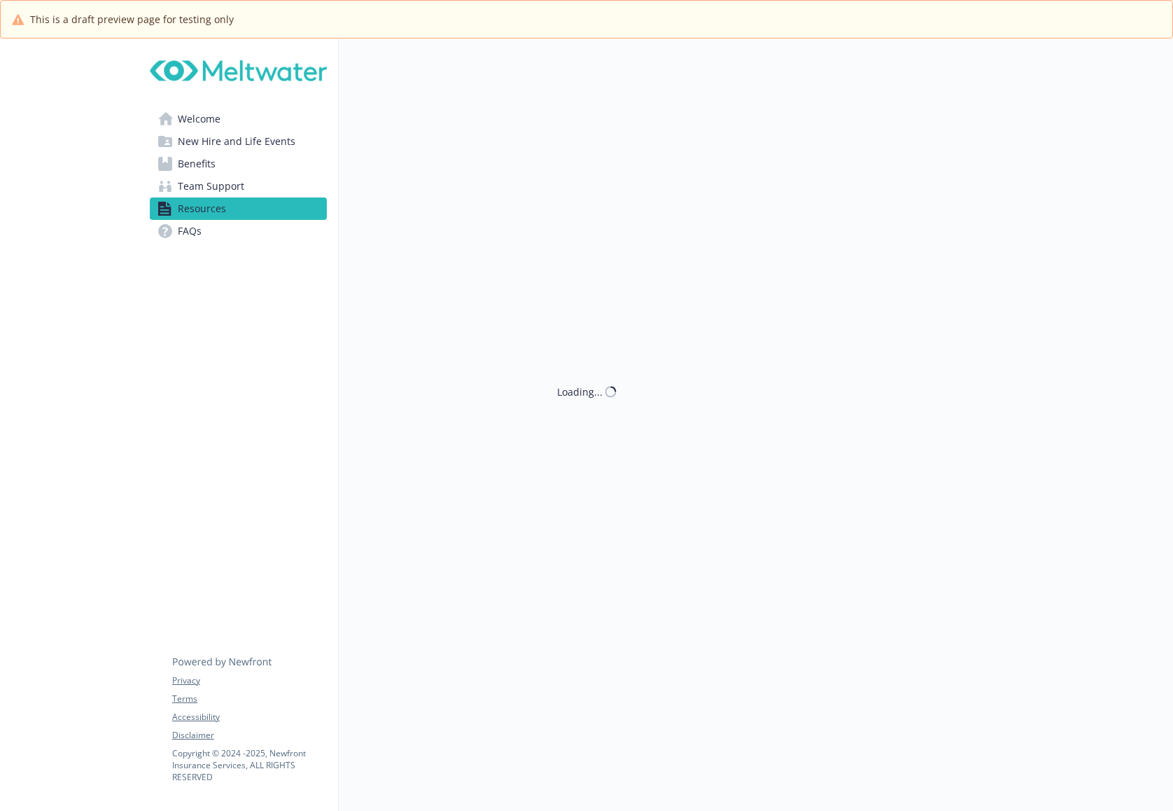
scroll to position [111, 0]
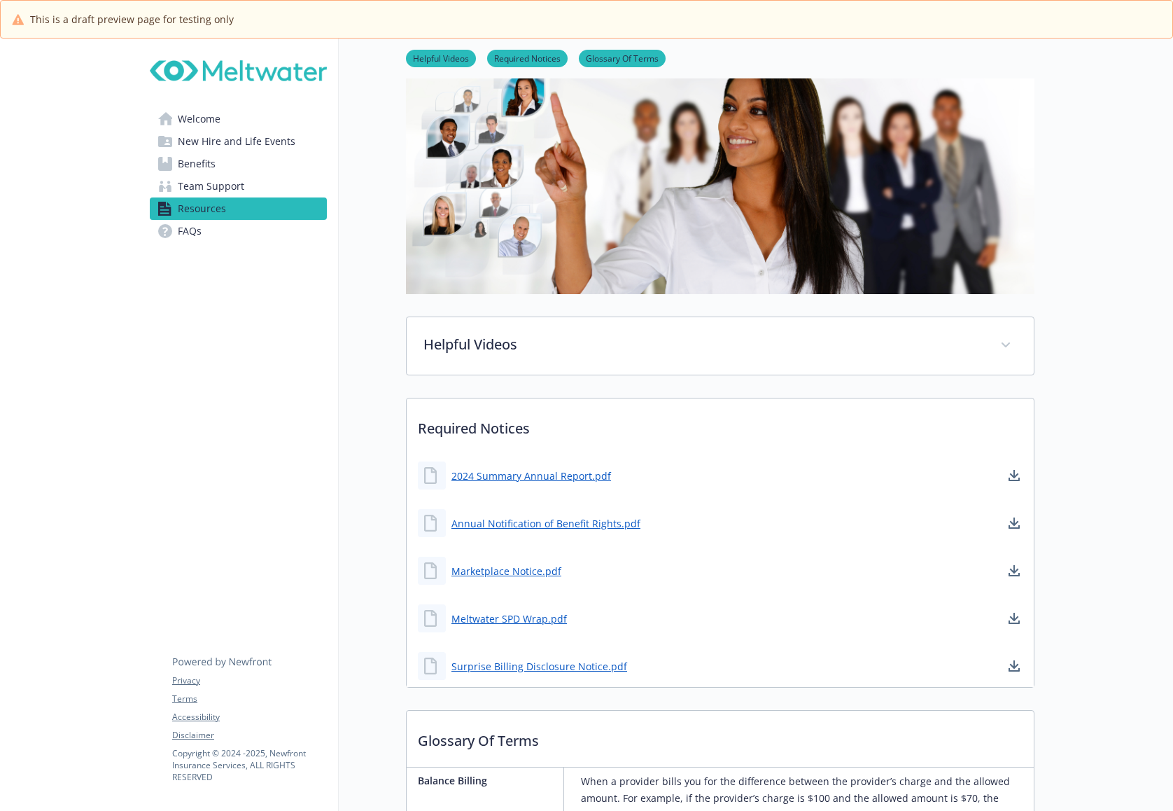
click at [202, 232] on link "FAQs" at bounding box center [238, 231] width 177 height 22
